Goal: Check status

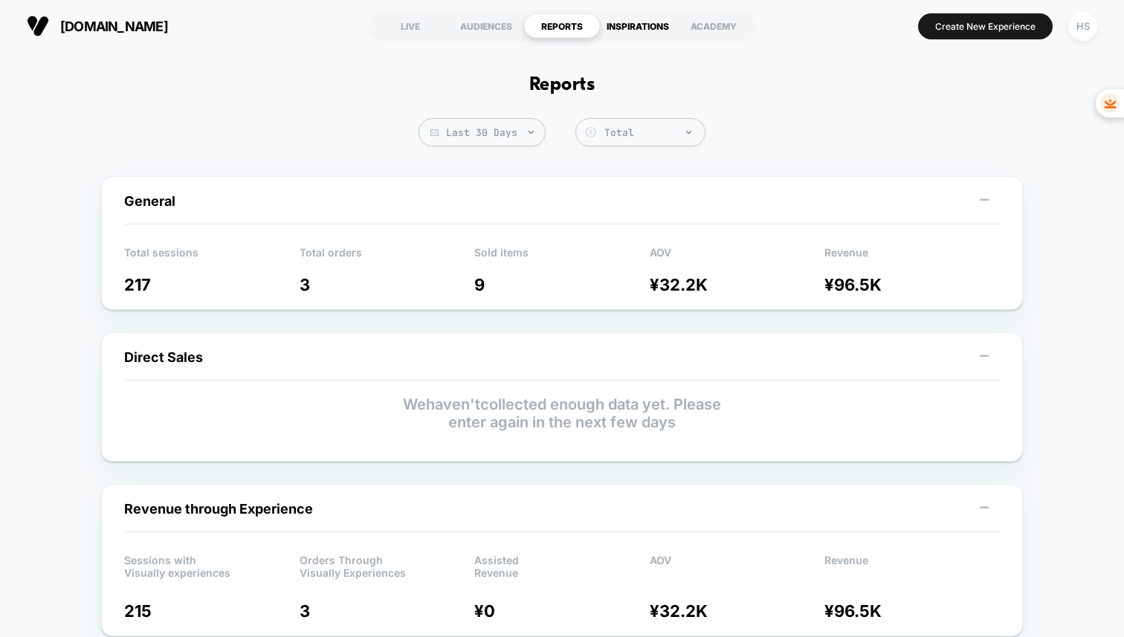
click at [620, 19] on div "INSPIRATIONS" at bounding box center [638, 26] width 76 height 24
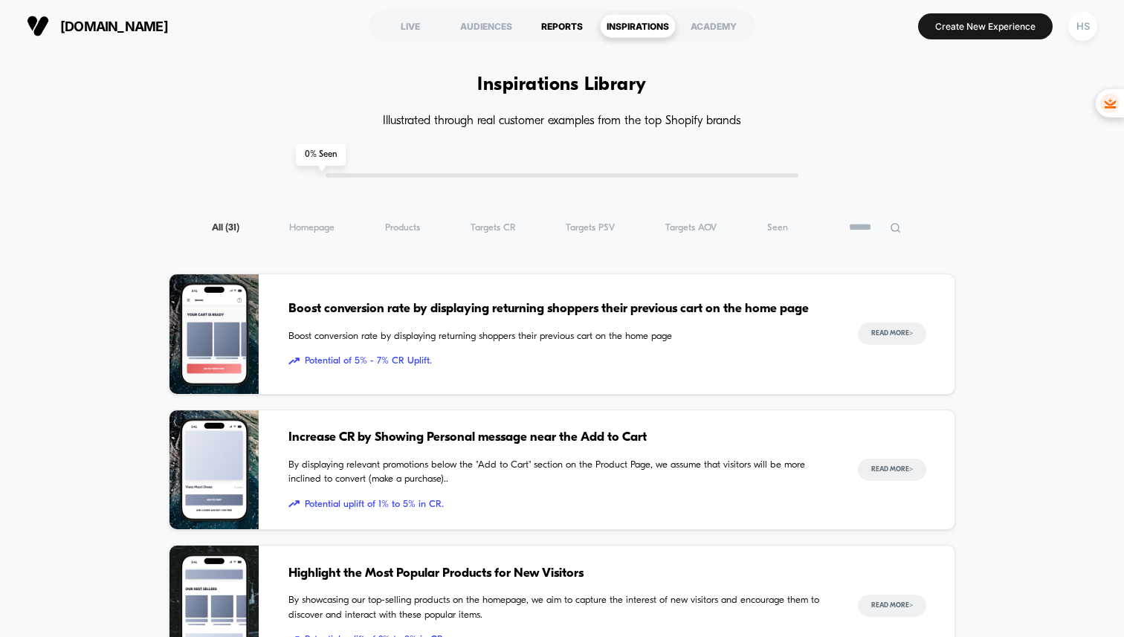
click at [540, 19] on div "REPORTS" at bounding box center [562, 26] width 76 height 24
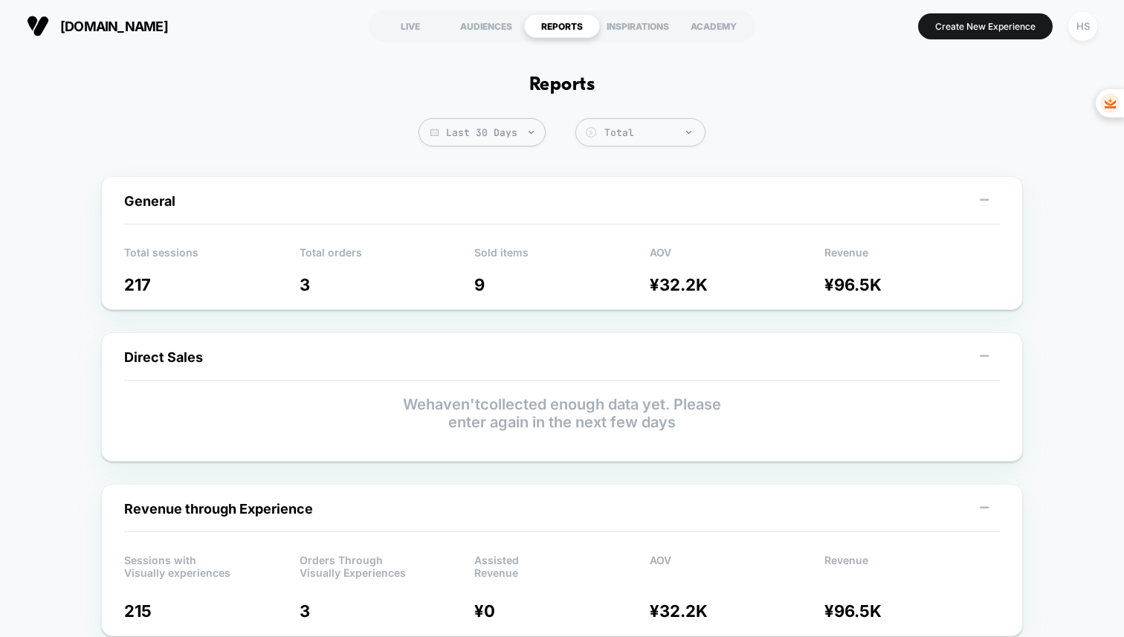
click at [577, 217] on div "General" at bounding box center [562, 208] width 876 height 33
click at [404, 25] on div "LIVE" at bounding box center [410, 26] width 76 height 24
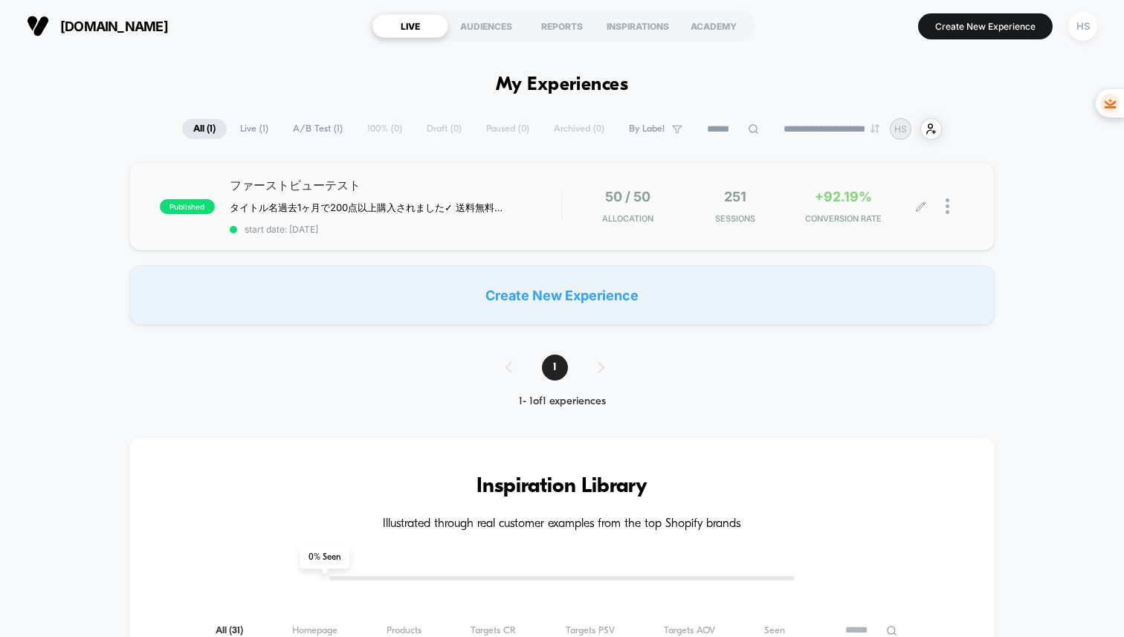
click at [691, 210] on div "251 Sessions" at bounding box center [735, 206] width 100 height 35
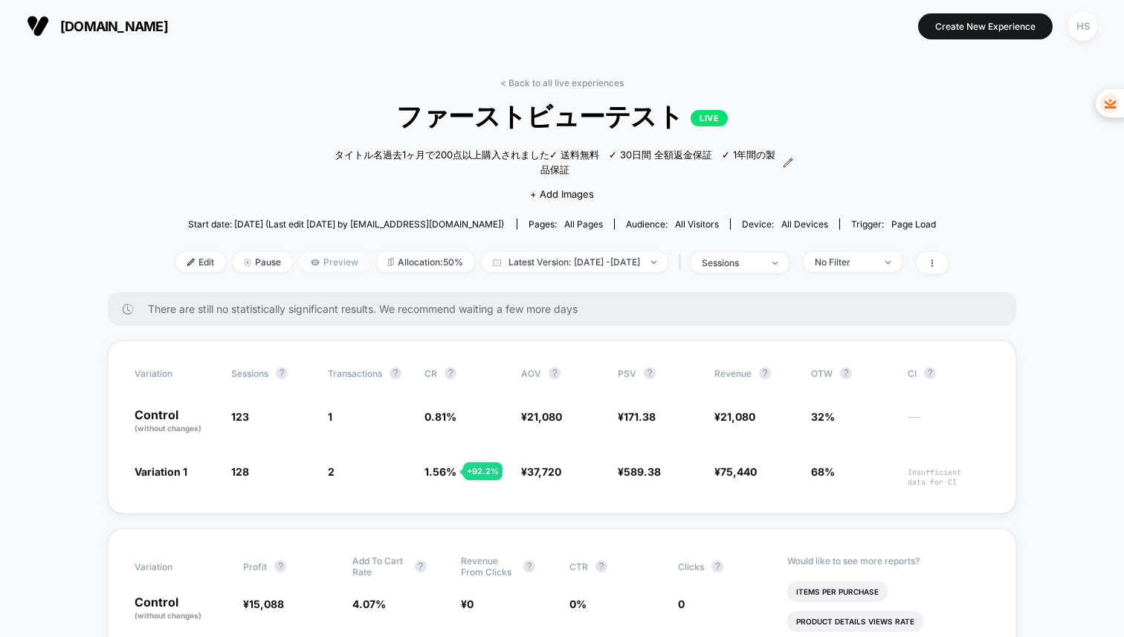
click at [311, 252] on span "Preview" at bounding box center [335, 262] width 70 height 20
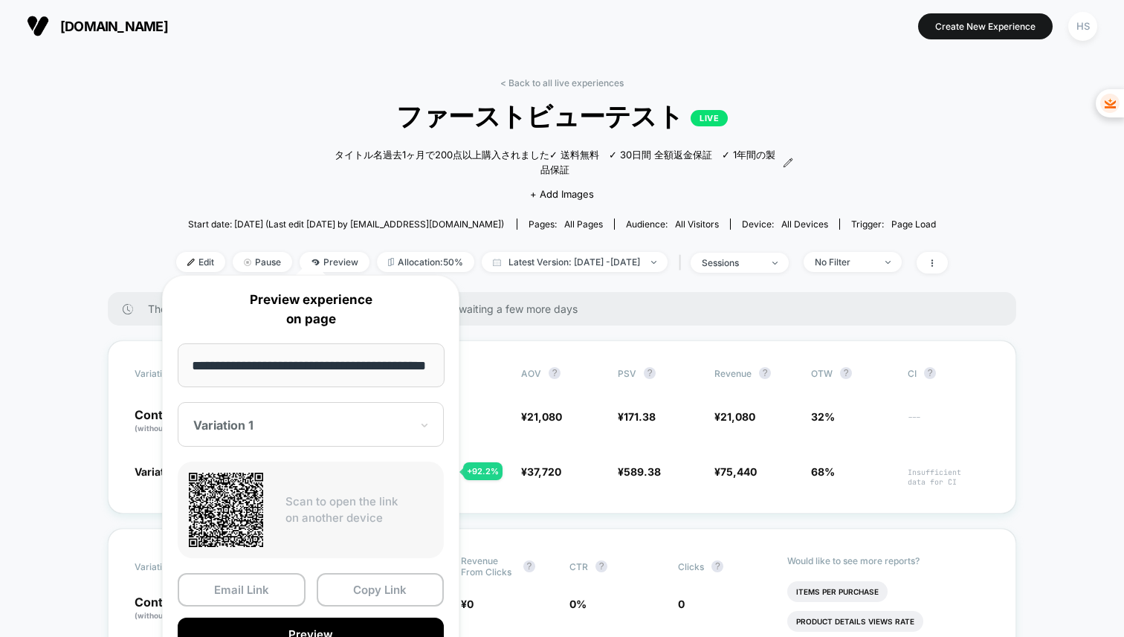
click at [240, 161] on div "< Back to all live experiences ファーストビューテスト LIVE タイトル名 過去1ヶ月で200点以上購入されました ✓ 送料無…" at bounding box center [562, 184] width 772 height 215
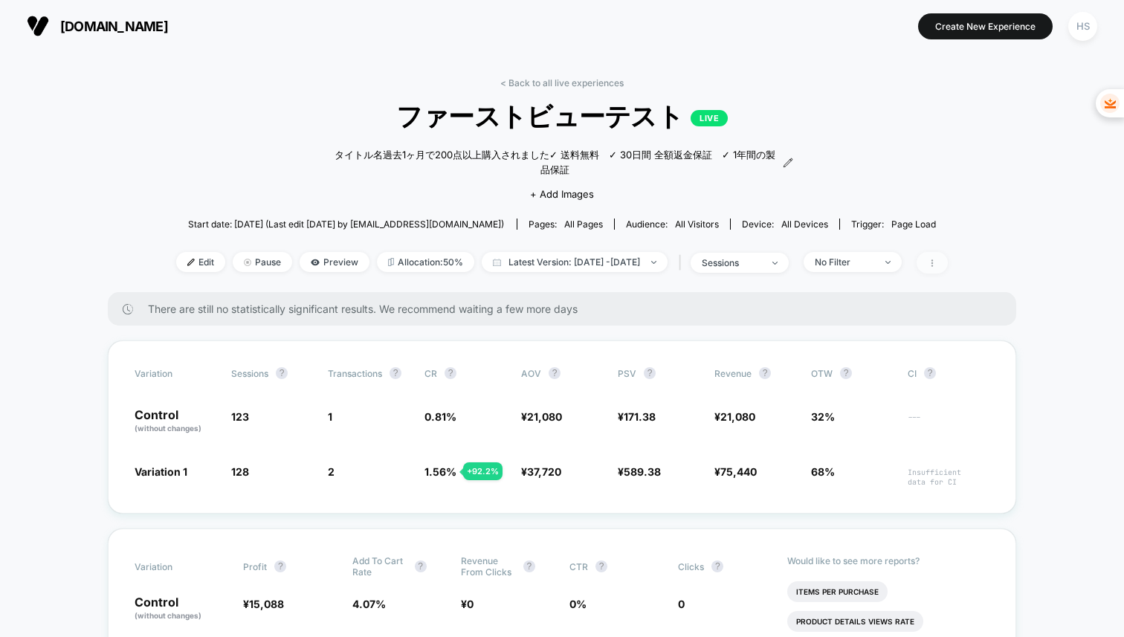
click at [937, 259] on icon at bounding box center [932, 263] width 9 height 9
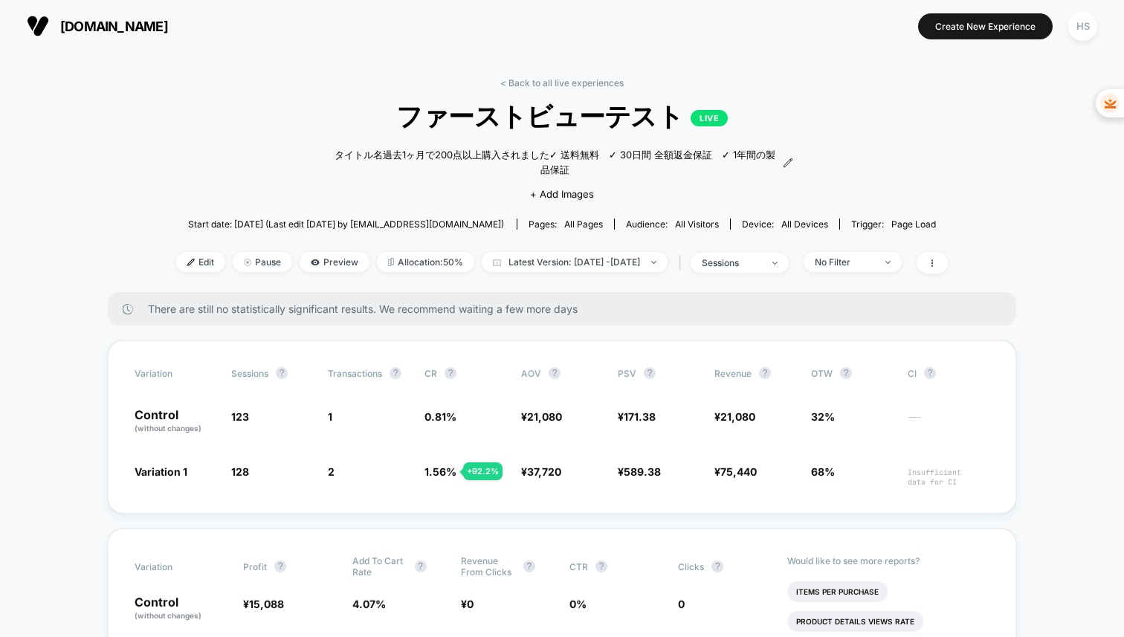
click at [100, 25] on span "[DOMAIN_NAME]" at bounding box center [114, 27] width 108 height 16
